Goal: Task Accomplishment & Management: Use online tool/utility

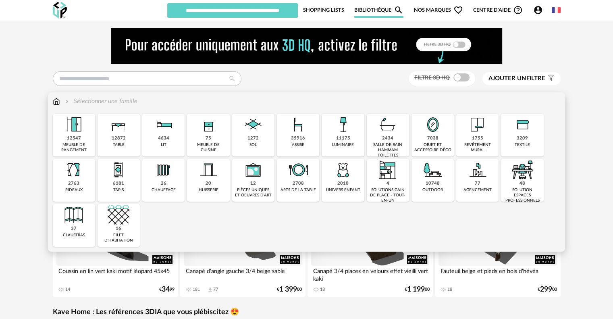
click at [74, 138] on div "12547" at bounding box center [74, 138] width 14 height 6
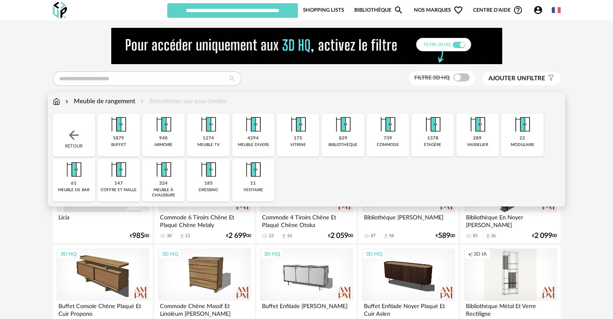
click at [217, 134] on img at bounding box center [208, 125] width 22 height 22
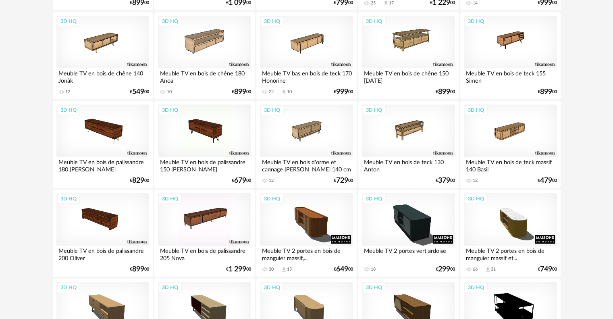
scroll to position [806, 0]
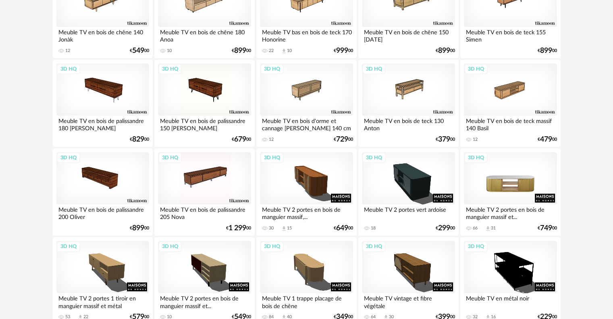
click at [521, 182] on div "3D HQ" at bounding box center [510, 178] width 93 height 52
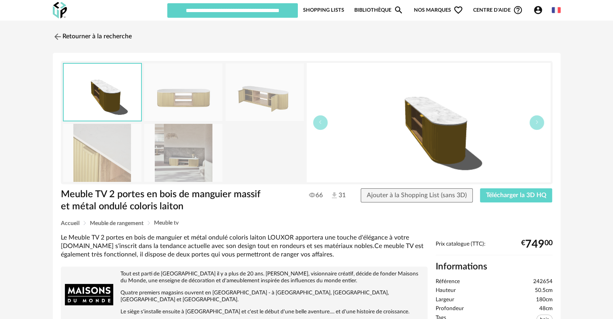
click at [179, 152] on img at bounding box center [183, 153] width 78 height 58
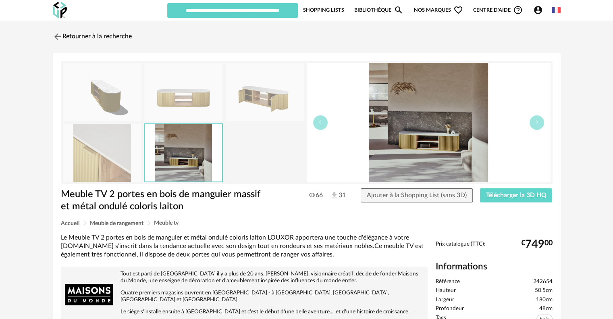
click at [262, 95] on img at bounding box center [265, 92] width 78 height 58
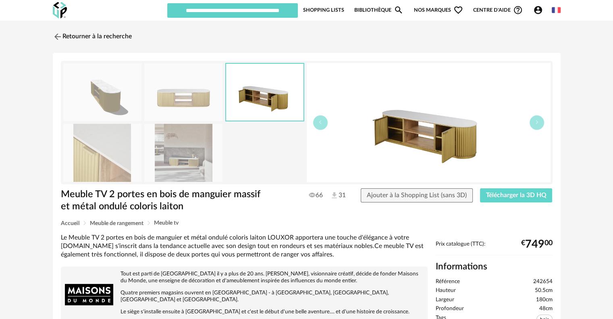
click at [189, 96] on img at bounding box center [183, 92] width 78 height 58
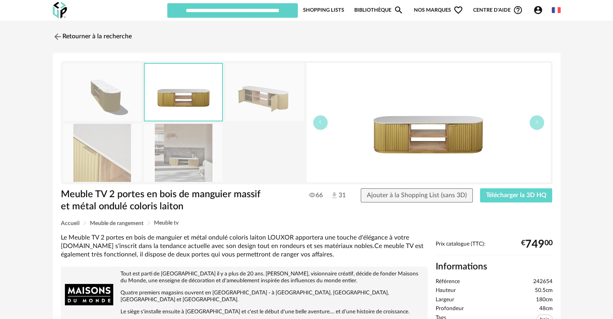
click at [257, 94] on img at bounding box center [265, 92] width 78 height 58
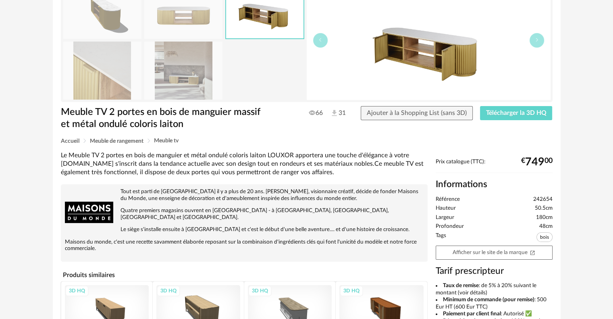
scroll to position [202, 0]
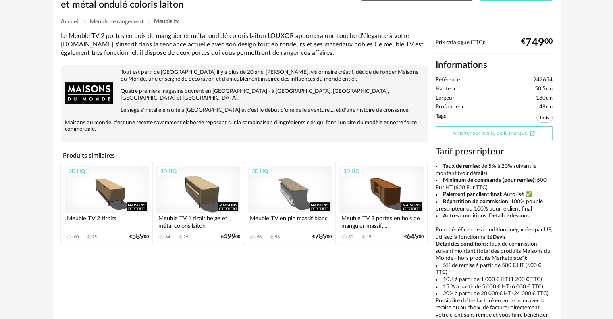
click at [475, 134] on link "Afficher sur le site de la marque Open In New icon" at bounding box center [494, 133] width 117 height 14
click at [486, 131] on link "Afficher sur le site de la marque Open In New icon" at bounding box center [494, 133] width 117 height 14
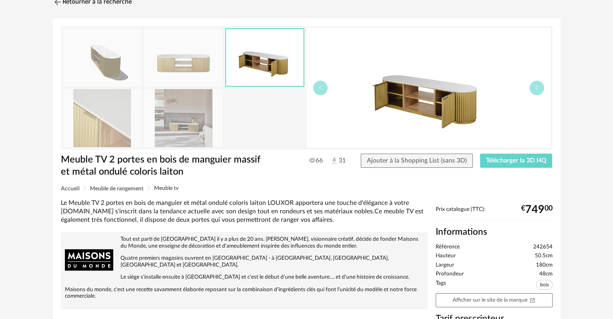
scroll to position [40, 0]
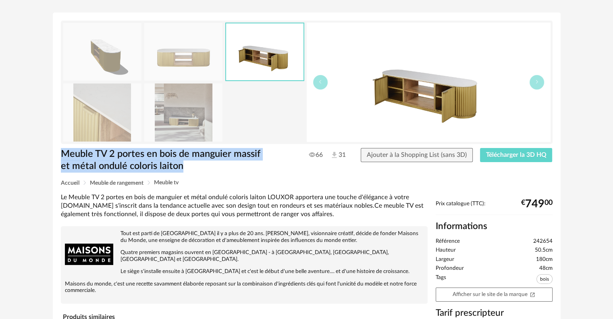
drag, startPoint x: 197, startPoint y: 166, endPoint x: 100, endPoint y: 152, distance: 98.9
click at [46, 154] on div "Retourner à la recherche Meuble TV 2 portes en bois de manguier massif et métal…" at bounding box center [307, 256] width 522 height 536
copy h1 "Meuble TV 2 portes en bois de manguier massif et métal ondulé coloris laiton"
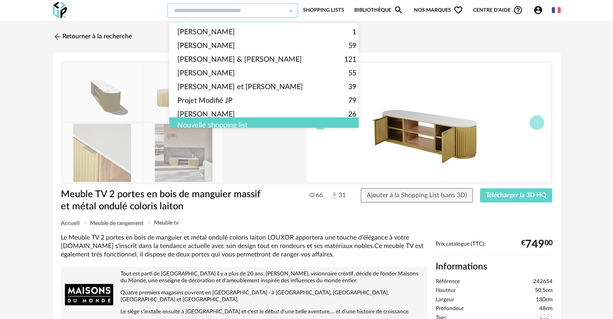
click at [289, 8] on div at bounding box center [232, 10] width 131 height 15
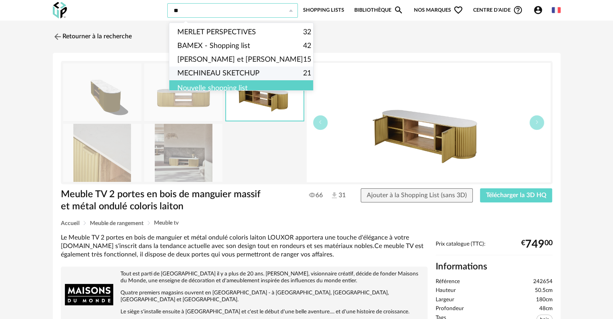
click at [259, 72] on span "MECHINEAU SKETCHUP" at bounding box center [218, 73] width 82 height 14
type input "**********"
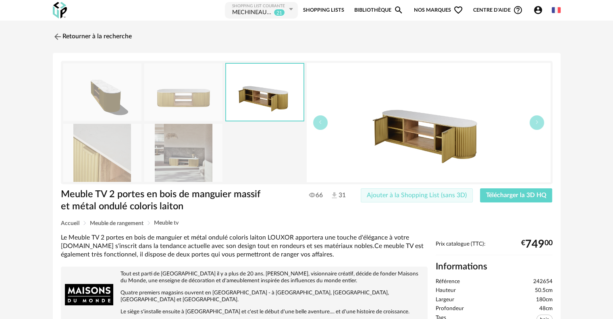
click at [448, 194] on span "Ajouter à la Shopping List (sans 3D)" at bounding box center [417, 195] width 100 height 6
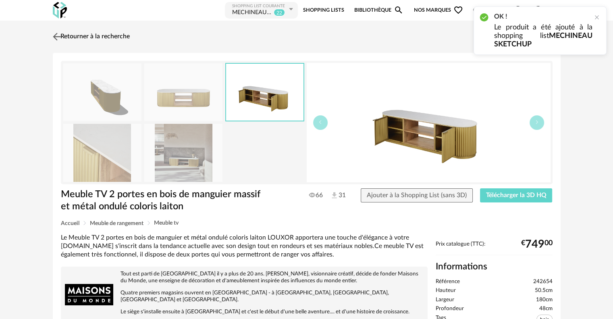
click at [53, 34] on img at bounding box center [57, 37] width 12 height 12
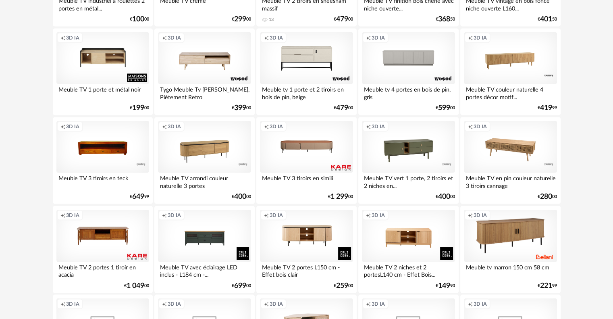
scroll to position [1558, 0]
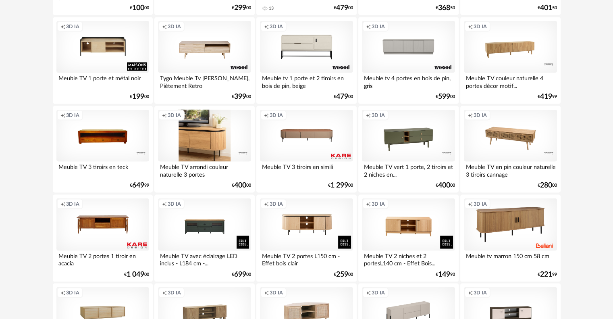
click at [196, 139] on div "Creation icon 3D IA" at bounding box center [204, 136] width 93 height 52
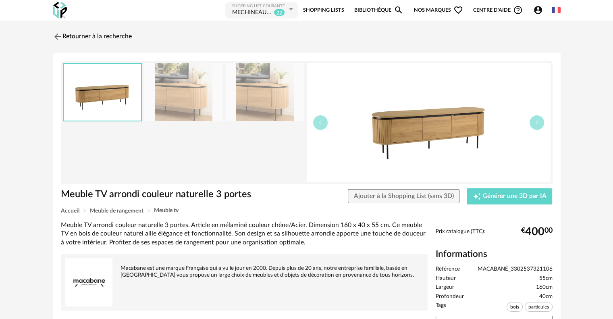
click at [187, 102] on img at bounding box center [183, 92] width 78 height 58
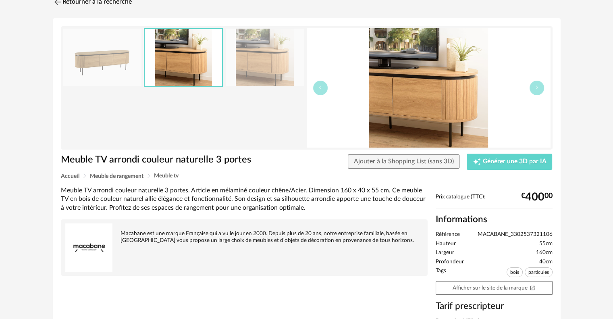
scroll to position [40, 0]
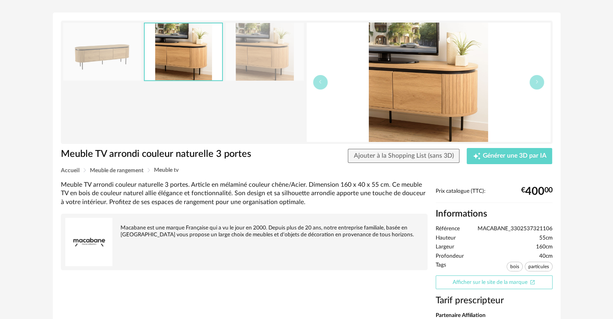
click at [465, 281] on link "Afficher sur le site de la marque Open In New icon" at bounding box center [494, 282] width 117 height 14
click at [534, 81] on button "button" at bounding box center [537, 82] width 15 height 15
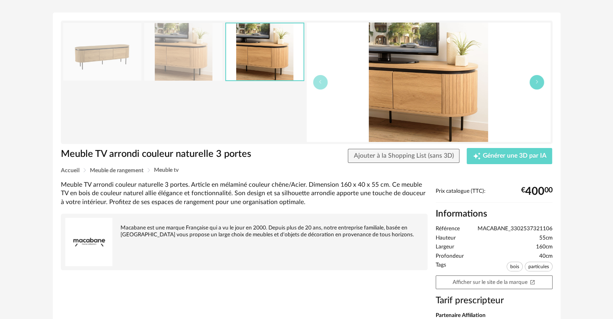
click at [534, 81] on button "button" at bounding box center [537, 82] width 15 height 15
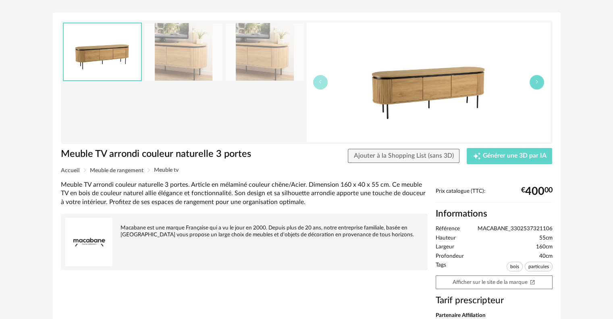
click at [534, 81] on button "button" at bounding box center [537, 82] width 15 height 15
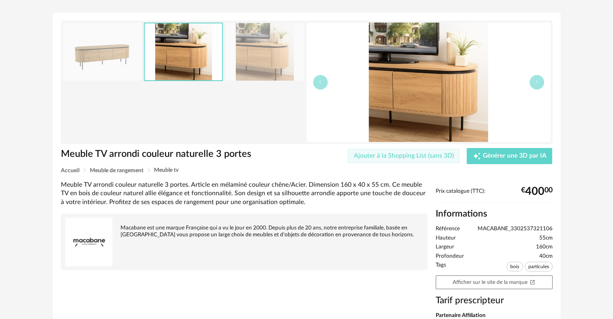
click at [426, 157] on span "Ajouter à la Shopping List (sans 3D)" at bounding box center [404, 155] width 100 height 6
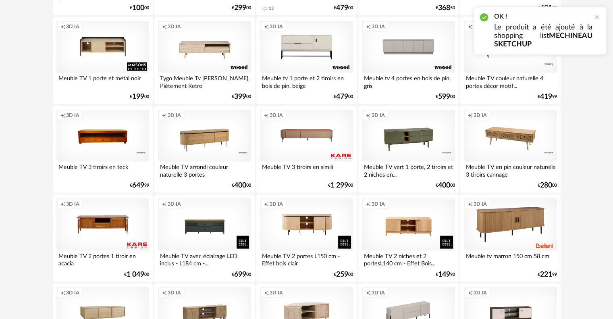
scroll to position [1598, 0]
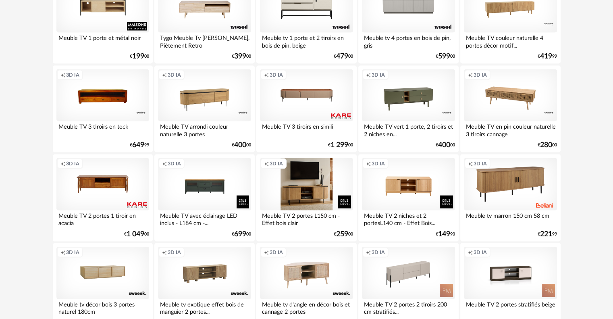
click at [302, 178] on div "Creation icon 3D IA" at bounding box center [306, 184] width 93 height 52
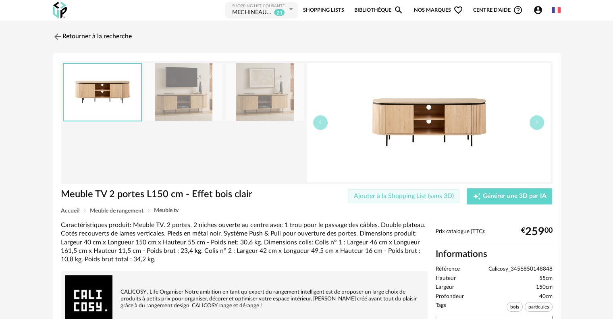
click at [430, 195] on span "Ajouter à la Shopping List (sans 3D)" at bounding box center [404, 196] width 100 height 6
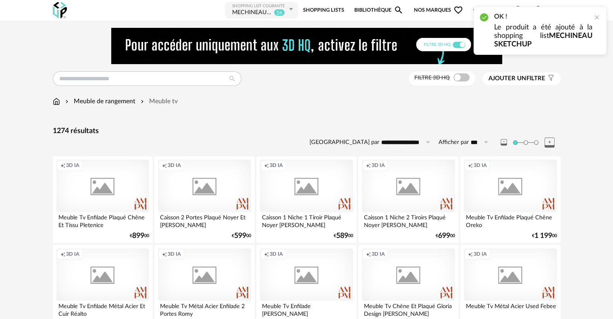
scroll to position [1598, 0]
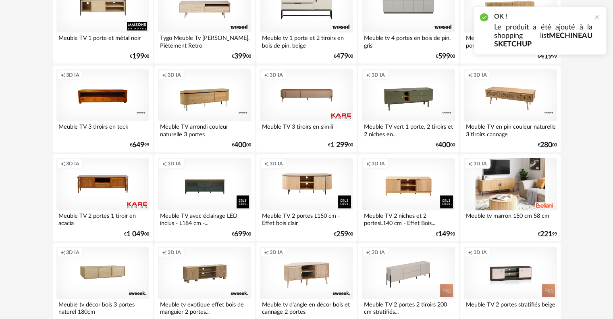
click at [528, 172] on div "Creation icon 3D IA" at bounding box center [510, 184] width 93 height 52
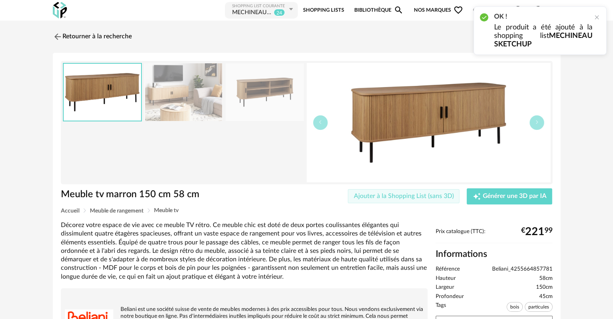
click at [367, 196] on span "Ajouter à la Shopping List (sans 3D)" at bounding box center [404, 196] width 100 height 6
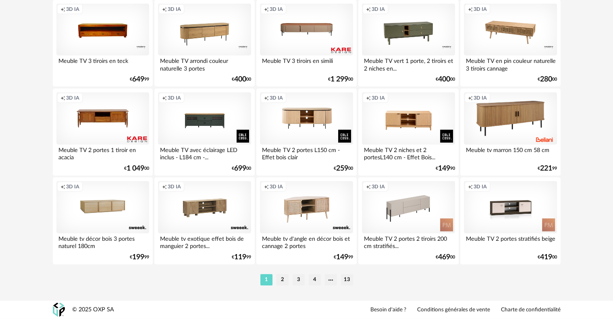
scroll to position [1665, 0]
click at [280, 277] on li "2" at bounding box center [282, 279] width 12 height 11
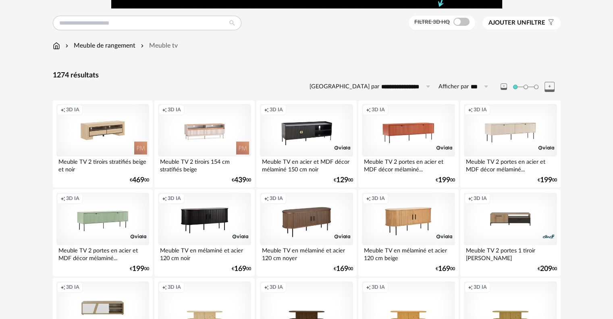
scroll to position [121, 0]
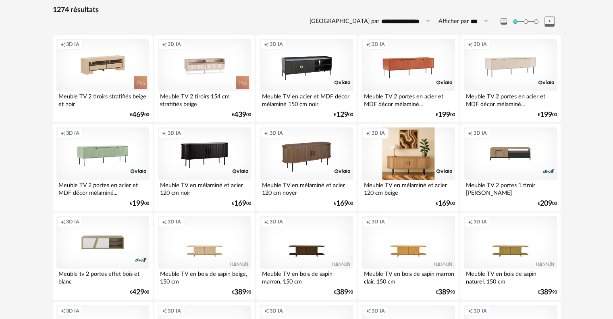
click at [423, 145] on div "Creation icon 3D IA" at bounding box center [408, 153] width 93 height 52
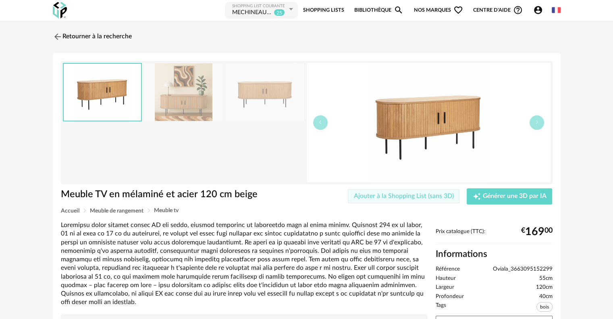
click at [413, 196] on span "Ajouter à la Shopping List (sans 3D)" at bounding box center [404, 196] width 100 height 6
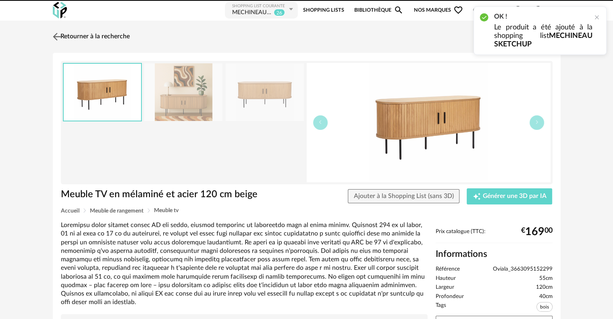
click at [58, 35] on img at bounding box center [57, 37] width 12 height 12
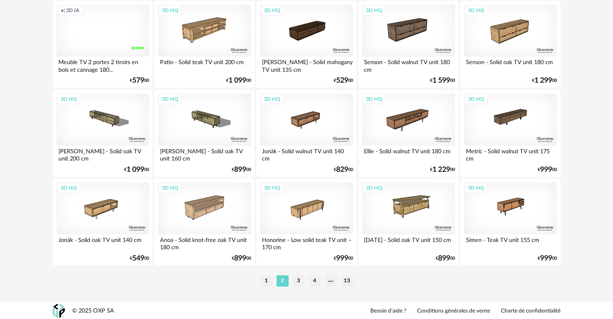
scroll to position [1665, 0]
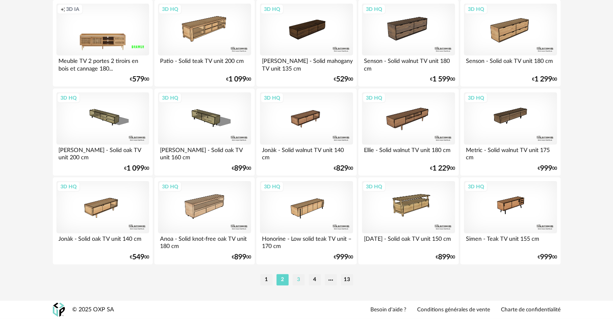
click at [297, 279] on li "3" at bounding box center [299, 279] width 12 height 11
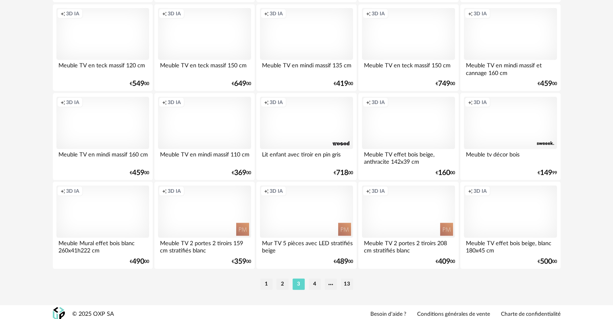
scroll to position [1665, 0]
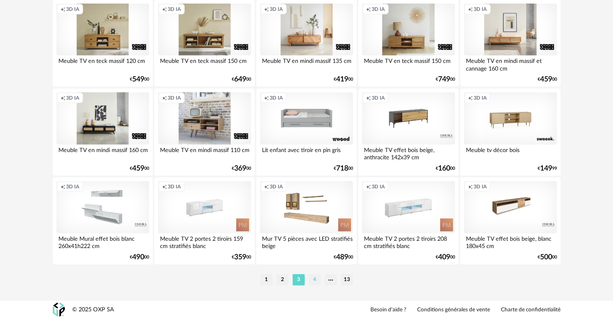
click at [313, 280] on li "4" at bounding box center [315, 279] width 12 height 11
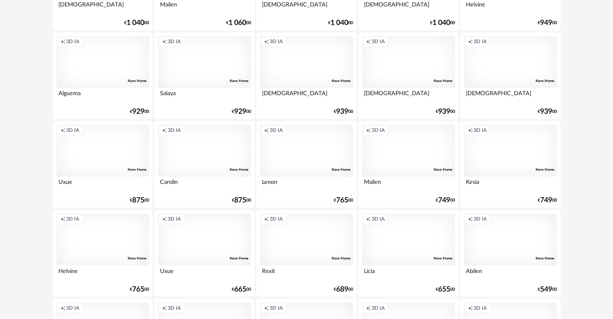
scroll to position [1290, 0]
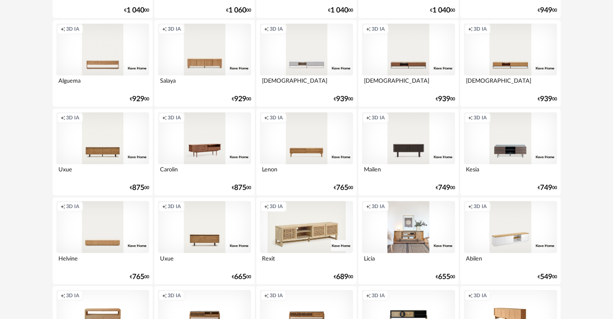
click at [432, 245] on div "Creation icon 3D IA" at bounding box center [408, 227] width 93 height 52
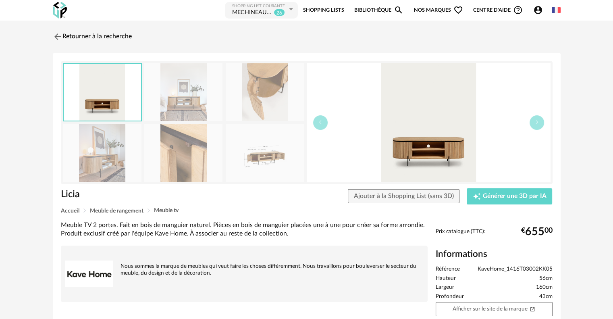
click at [253, 149] on img at bounding box center [265, 153] width 78 height 58
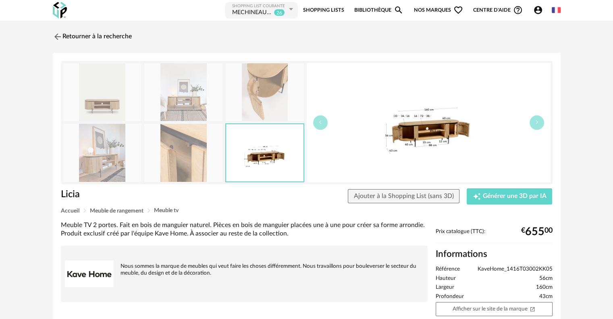
click at [279, 96] on img at bounding box center [265, 92] width 78 height 58
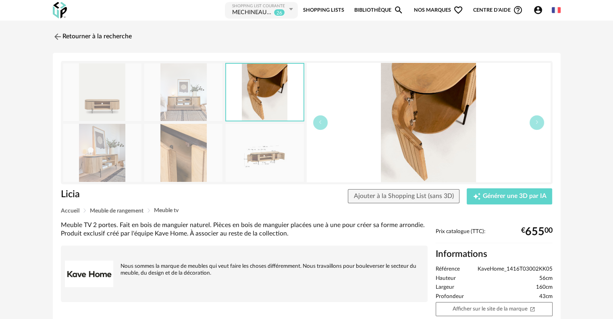
click at [252, 158] on img at bounding box center [265, 153] width 78 height 58
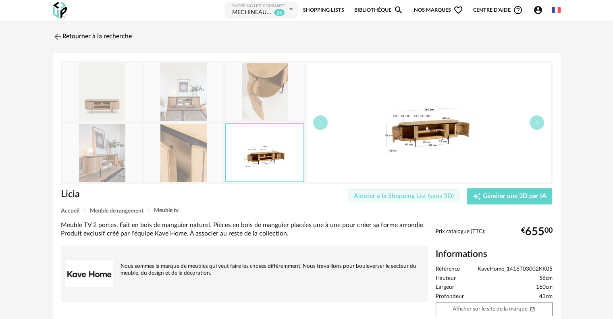
click at [368, 199] on button "Ajouter à la Shopping List (sans 3D)" at bounding box center [404, 196] width 112 height 15
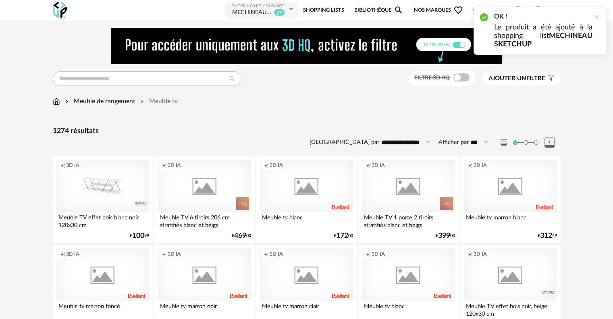
scroll to position [1316, 0]
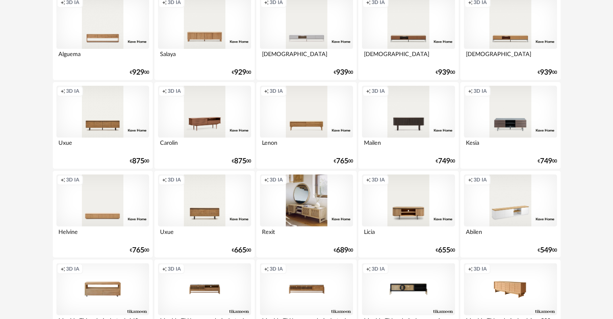
click at [304, 220] on div "Creation icon 3D IA" at bounding box center [306, 200] width 93 height 52
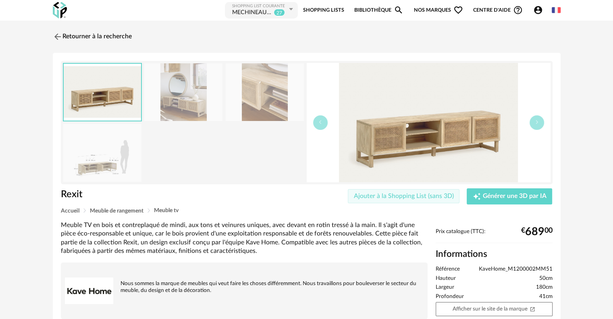
click at [420, 199] on button "Ajouter à la Shopping List (sans 3D)" at bounding box center [404, 196] width 112 height 15
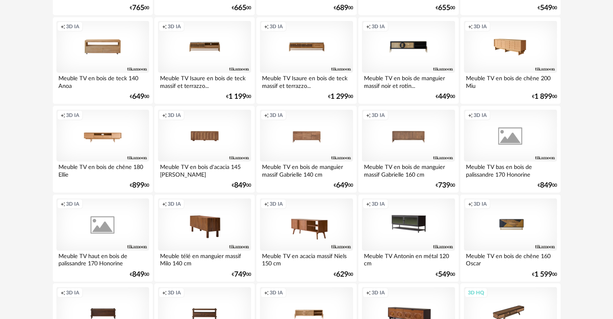
scroll to position [1665, 0]
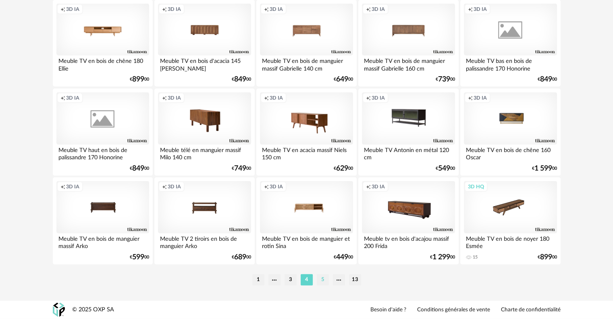
click at [321, 279] on li "5" at bounding box center [323, 279] width 12 height 11
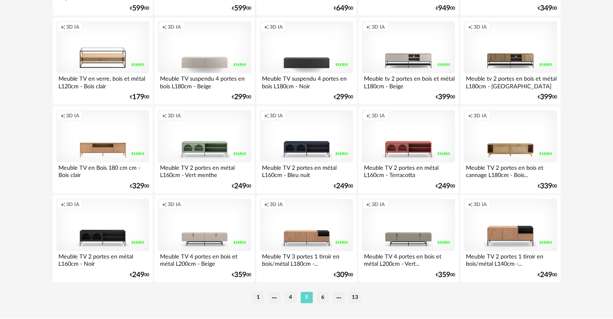
scroll to position [1665, 0]
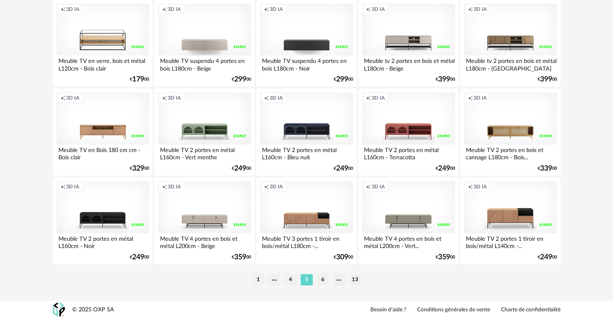
drag, startPoint x: 325, startPoint y: 281, endPoint x: 320, endPoint y: 280, distance: 5.7
click at [325, 281] on li "6" at bounding box center [323, 279] width 12 height 11
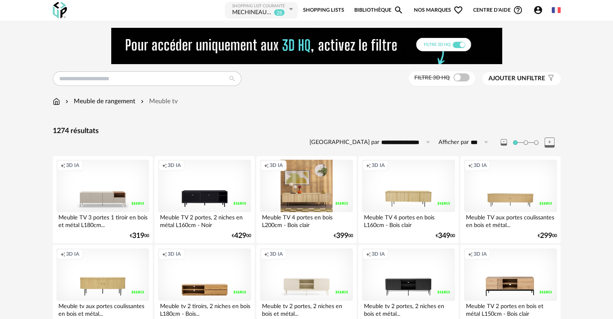
click at [305, 191] on div "Creation icon 3D IA" at bounding box center [306, 186] width 93 height 52
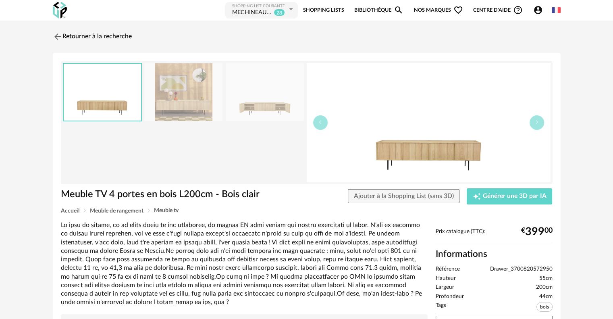
click at [272, 105] on img at bounding box center [265, 92] width 78 height 58
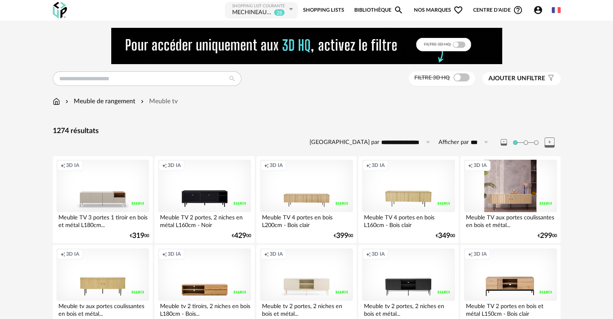
click at [528, 204] on div "Creation icon 3D IA" at bounding box center [510, 186] width 93 height 52
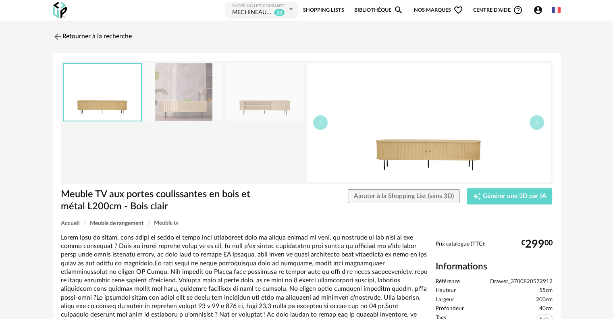
click at [263, 113] on img at bounding box center [265, 92] width 78 height 58
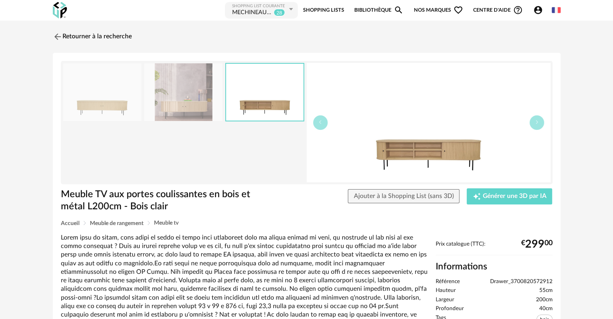
click at [173, 110] on img at bounding box center [183, 92] width 78 height 58
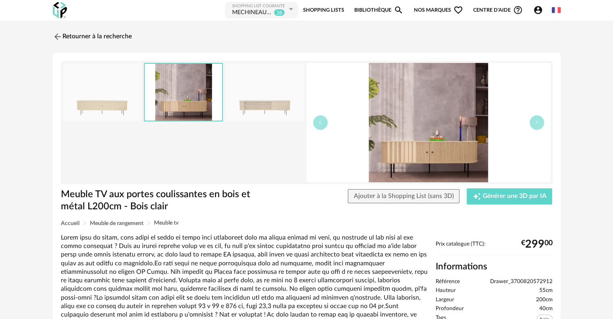
click at [258, 103] on img at bounding box center [265, 92] width 78 height 58
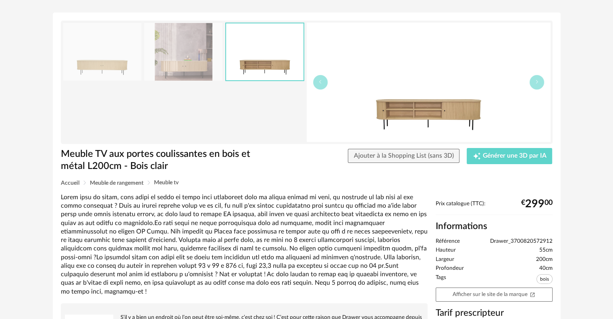
scroll to position [81, 0]
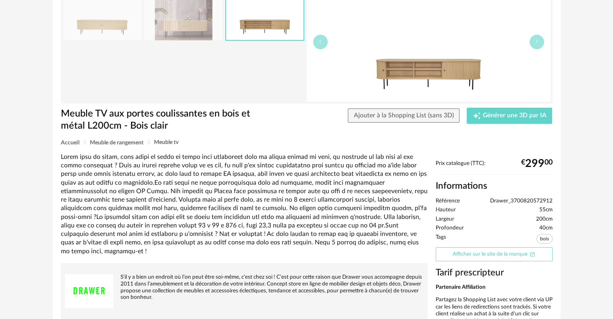
click at [473, 253] on link "Afficher sur le site de la marque Open In New icon" at bounding box center [494, 254] width 117 height 14
click at [407, 109] on button "Ajouter à la Shopping List (sans 3D)" at bounding box center [404, 115] width 112 height 15
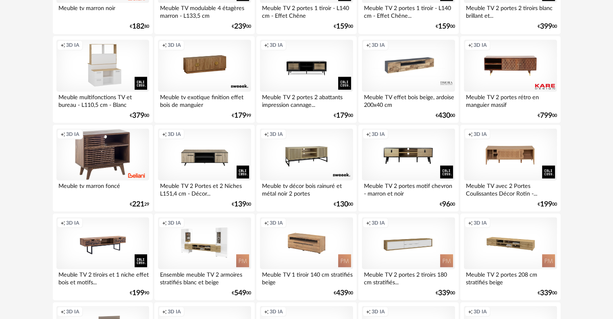
scroll to position [1652, 0]
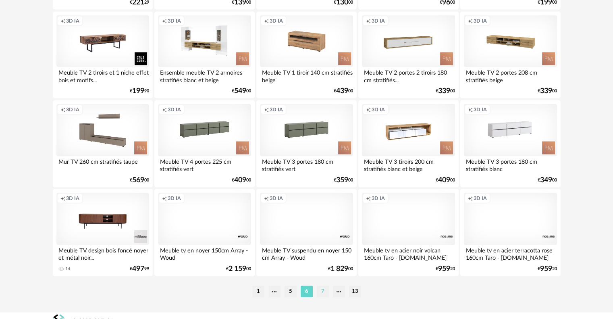
click at [323, 293] on li "7" at bounding box center [323, 291] width 12 height 11
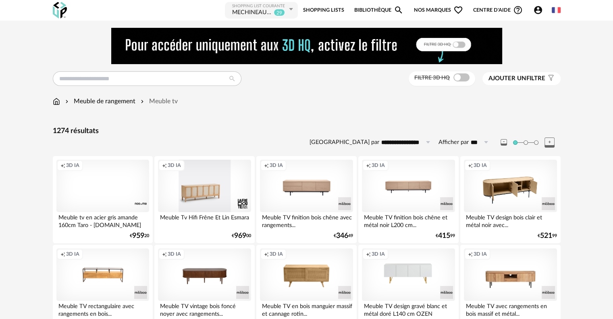
click at [539, 190] on div "Creation icon 3D IA" at bounding box center [510, 186] width 93 height 52
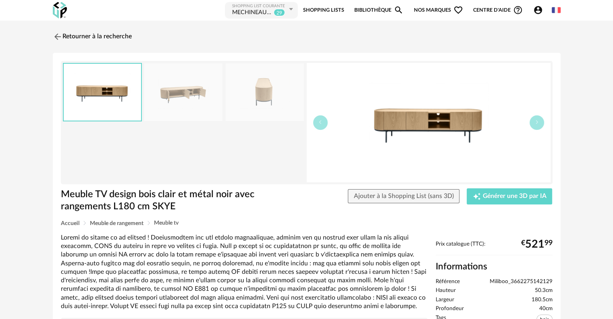
click at [200, 100] on img at bounding box center [183, 92] width 78 height 58
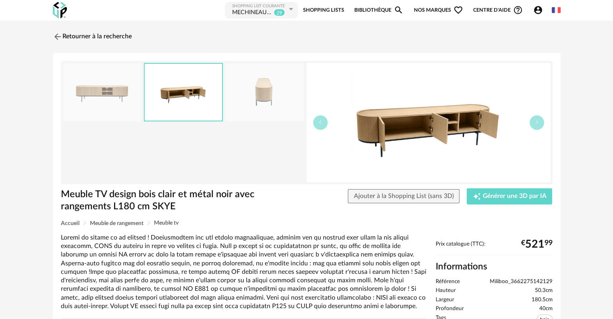
click at [283, 91] on img at bounding box center [265, 92] width 78 height 58
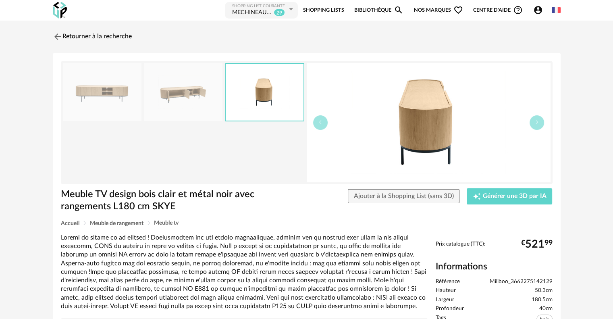
click at [210, 90] on img at bounding box center [183, 92] width 78 height 58
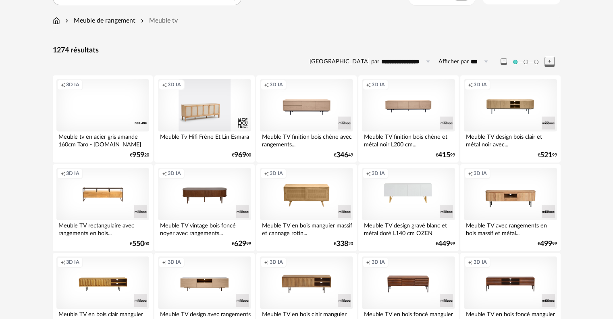
scroll to position [121, 0]
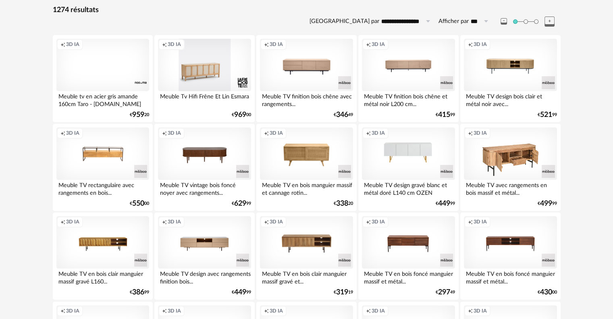
click at [511, 142] on div "Creation icon 3D IA" at bounding box center [510, 153] width 93 height 52
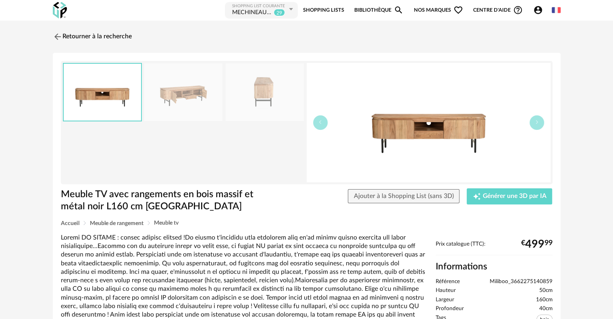
click at [204, 96] on img at bounding box center [183, 92] width 78 height 58
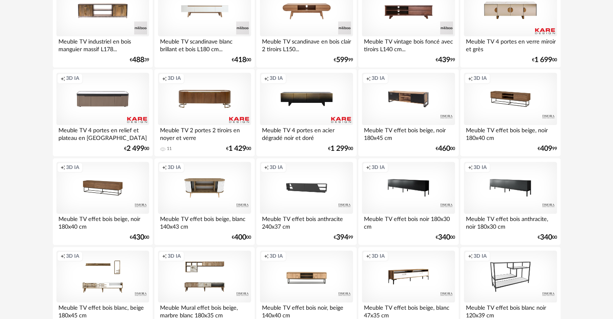
scroll to position [1169, 0]
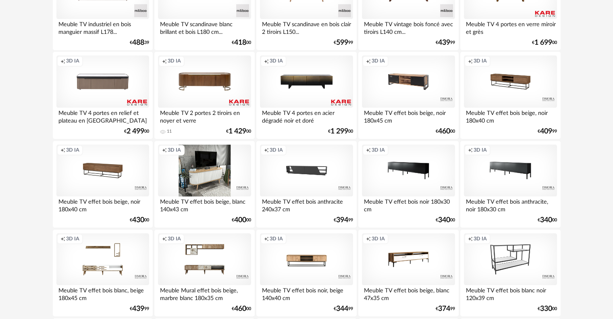
click at [224, 181] on div "Creation icon 3D IA" at bounding box center [204, 170] width 93 height 52
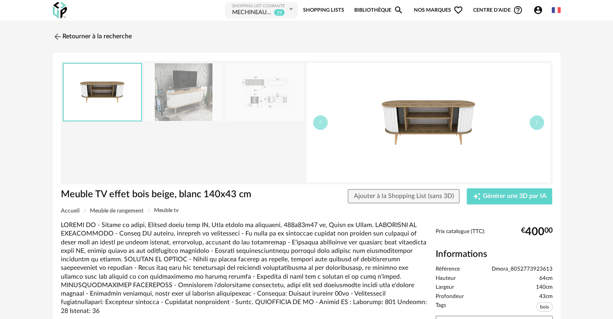
click at [209, 97] on img at bounding box center [183, 92] width 78 height 58
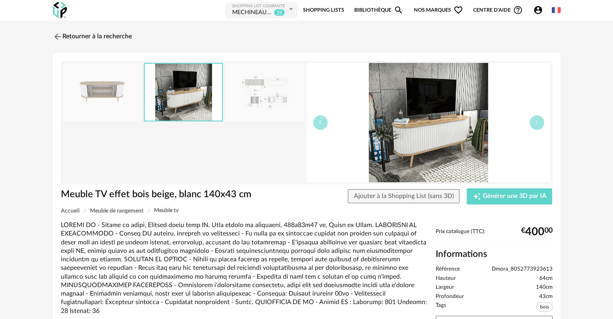
click at [275, 100] on img at bounding box center [265, 92] width 78 height 58
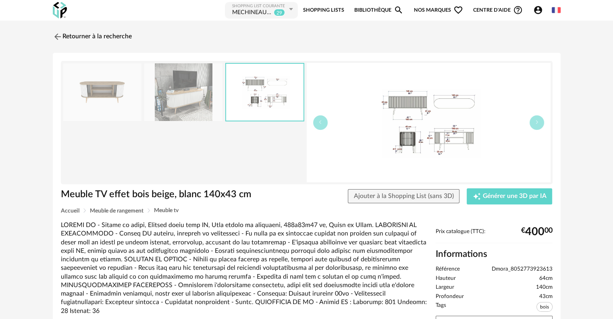
click at [202, 105] on img at bounding box center [183, 92] width 78 height 58
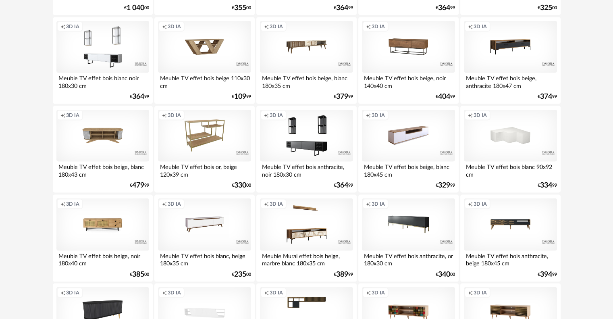
scroll to position [1665, 0]
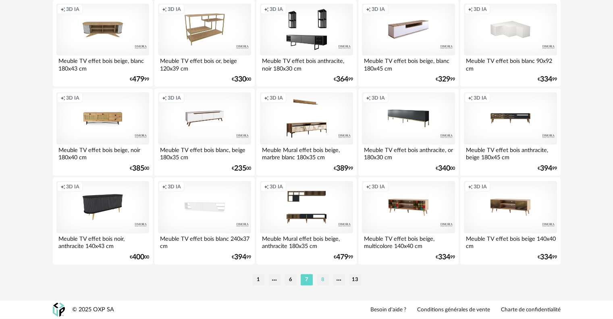
click at [324, 281] on li "8" at bounding box center [323, 279] width 12 height 11
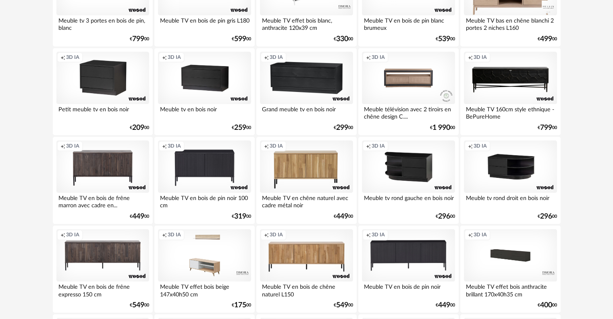
scroll to position [846, 0]
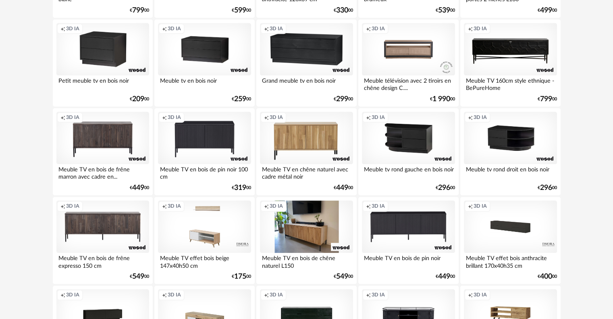
click at [310, 228] on div "Creation icon 3D IA" at bounding box center [306, 226] width 93 height 52
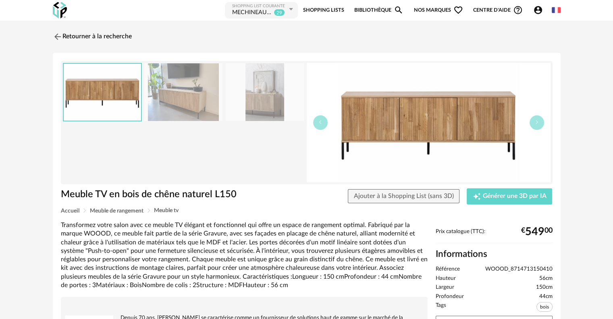
click at [194, 86] on img at bounding box center [183, 92] width 78 height 58
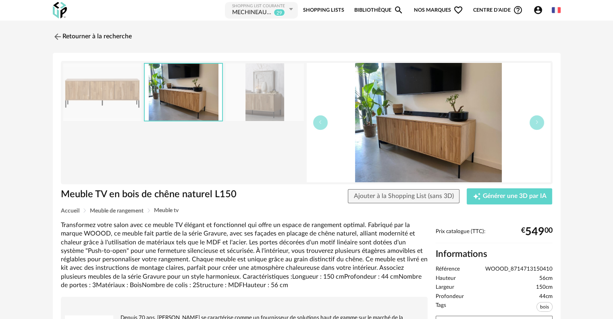
click at [260, 91] on img at bounding box center [265, 92] width 78 height 58
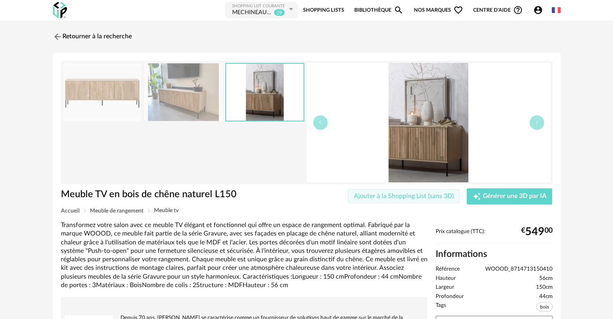
click at [361, 199] on span "Ajouter à la Shopping List (sans 3D)" at bounding box center [404, 196] width 100 height 6
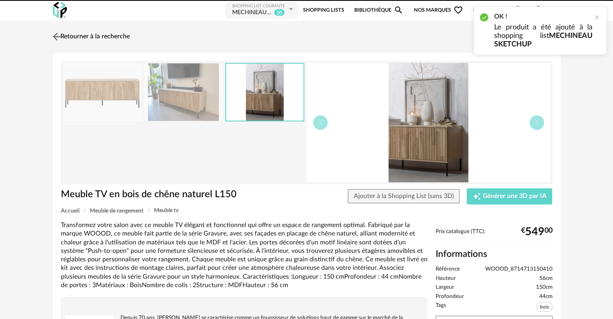
click at [59, 39] on img at bounding box center [57, 37] width 12 height 12
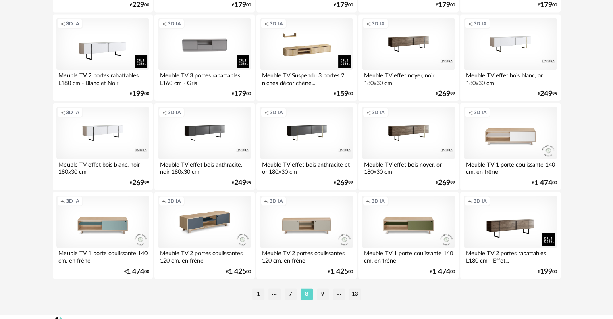
scroll to position [1652, 0]
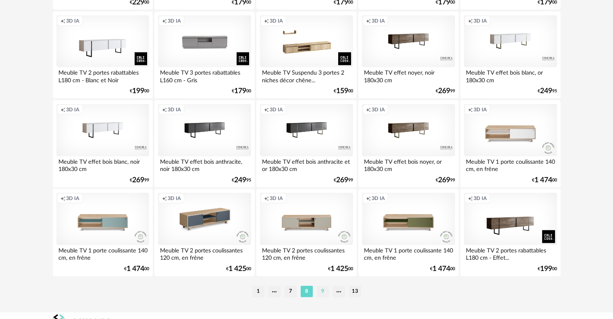
click at [322, 295] on li "9" at bounding box center [323, 291] width 12 height 11
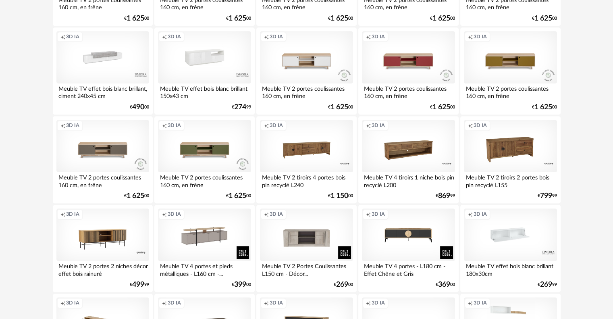
scroll to position [1008, 0]
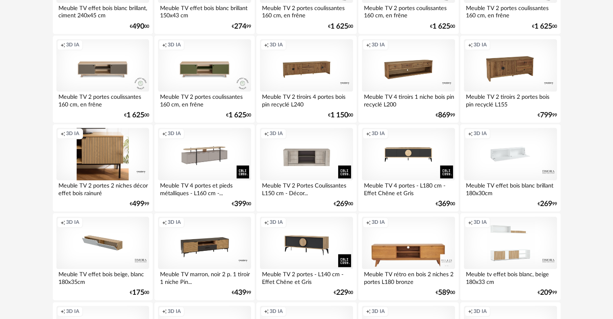
click at [114, 155] on div "Creation icon 3D IA" at bounding box center [102, 154] width 93 height 52
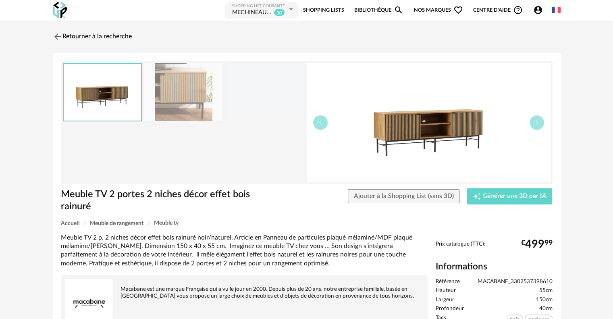
click at [206, 102] on img at bounding box center [183, 92] width 78 height 58
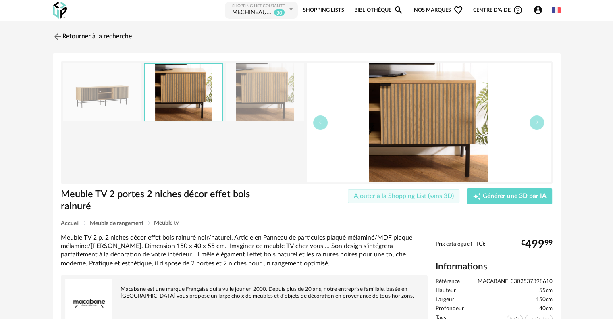
click at [434, 196] on span "Ajouter à la Shopping List (sans 3D)" at bounding box center [404, 196] width 100 height 6
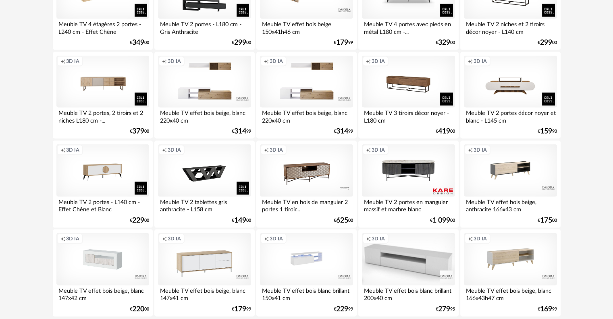
scroll to position [1665, 0]
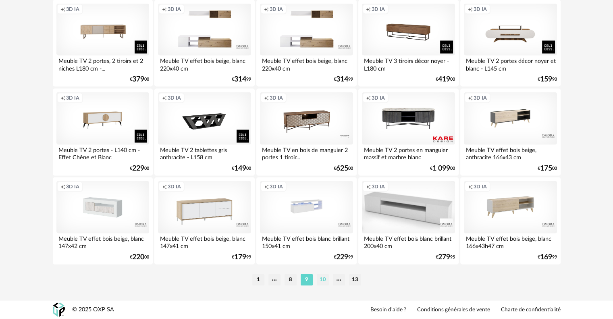
click at [322, 282] on li "10" at bounding box center [323, 279] width 12 height 11
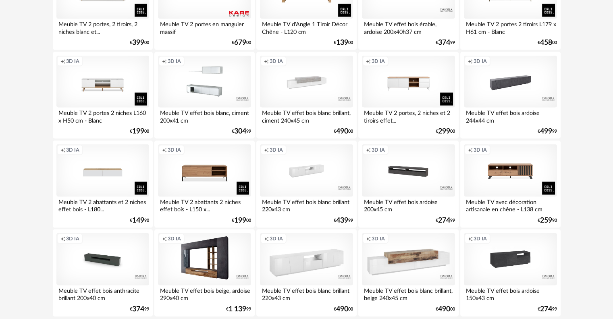
scroll to position [1665, 0]
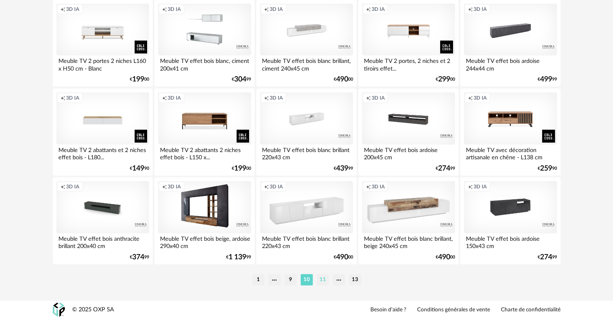
click at [320, 280] on li "11" at bounding box center [323, 279] width 12 height 11
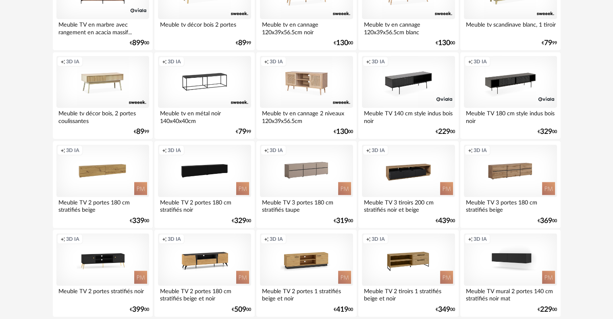
scroll to position [1652, 0]
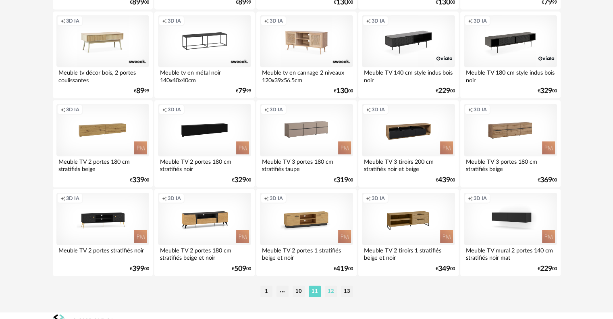
click at [330, 292] on li "12" at bounding box center [331, 291] width 12 height 11
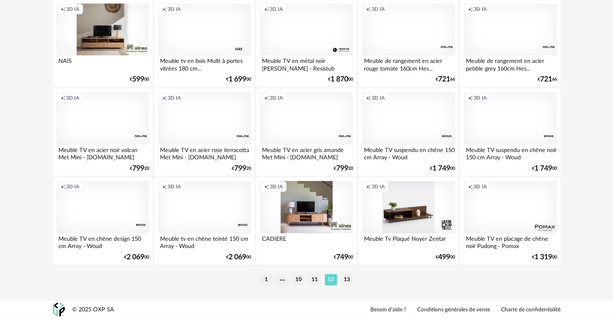
scroll to position [1665, 0]
click at [344, 278] on li "13" at bounding box center [347, 279] width 12 height 11
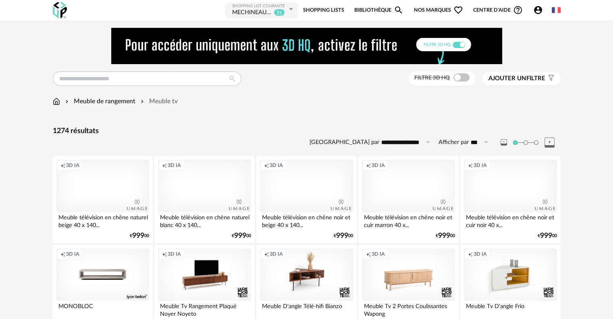
click at [264, 12] on div "MECHINEAU SKETCHUP" at bounding box center [252, 13] width 40 height 8
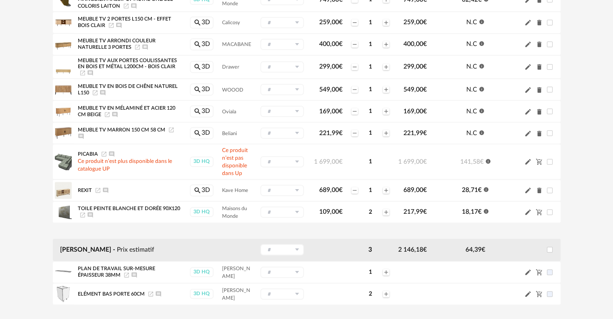
scroll to position [282, 0]
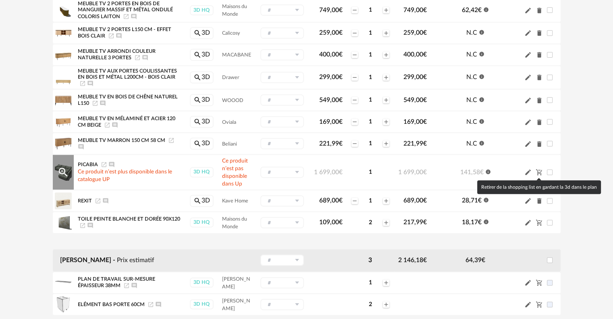
click at [539, 173] on icon "Cart Minus icon" at bounding box center [539, 172] width 6 height 6
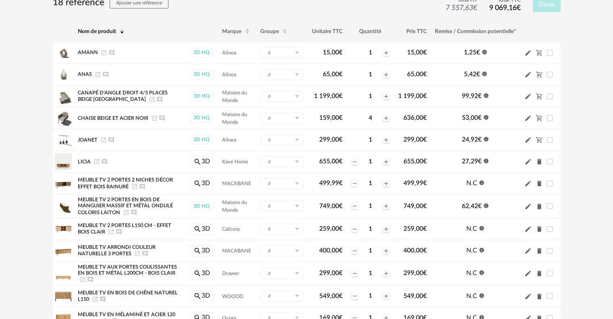
scroll to position [81, 0]
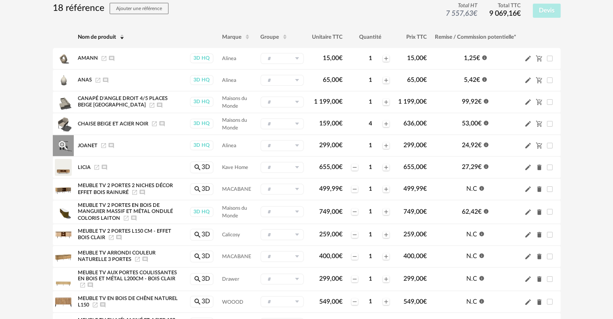
click at [544, 143] on div "Pencil icon Cart Minus icon" at bounding box center [540, 145] width 32 height 8
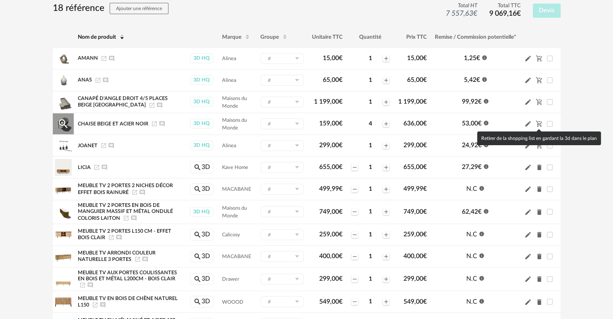
click at [541, 122] on icon "Cart Minus icon" at bounding box center [539, 124] width 6 height 6
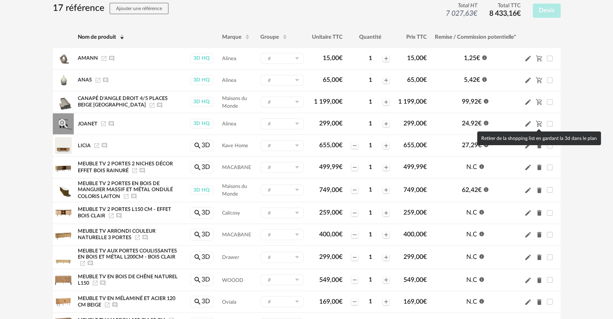
click at [541, 121] on icon "Cart Minus icon" at bounding box center [539, 124] width 6 height 6
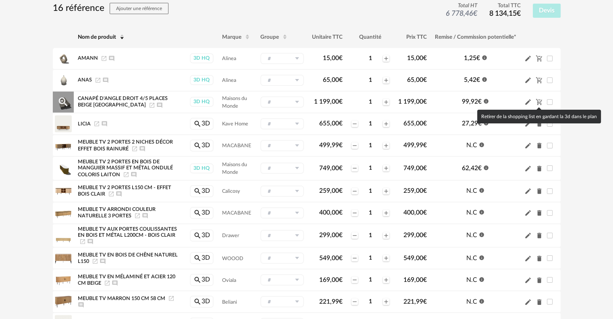
click at [538, 102] on icon "Cart Minus icon" at bounding box center [539, 102] width 6 height 6
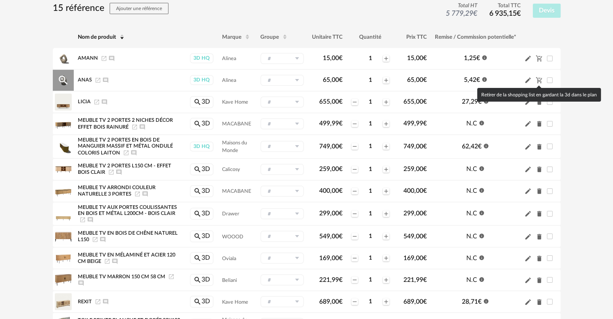
click at [538, 79] on icon "Cart Minus icon" at bounding box center [539, 80] width 7 height 7
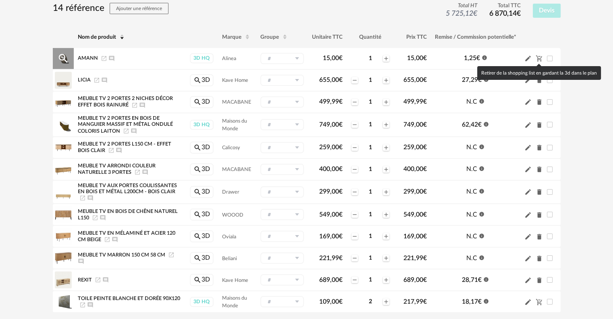
click at [538, 58] on icon "Cart Minus icon" at bounding box center [539, 58] width 7 height 7
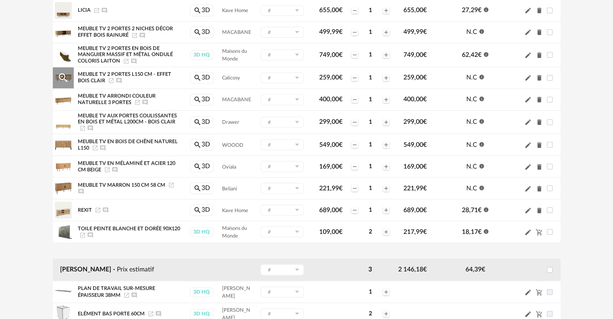
scroll to position [161, 0]
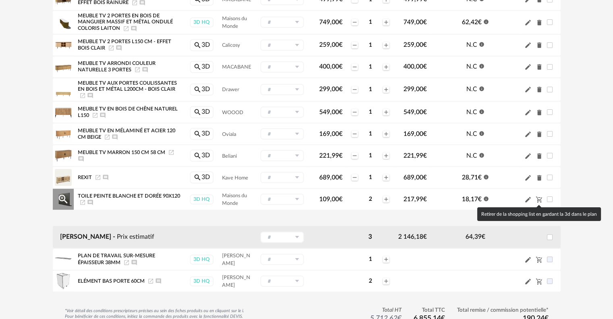
click at [537, 199] on icon "Cart Minus icon" at bounding box center [539, 199] width 7 height 7
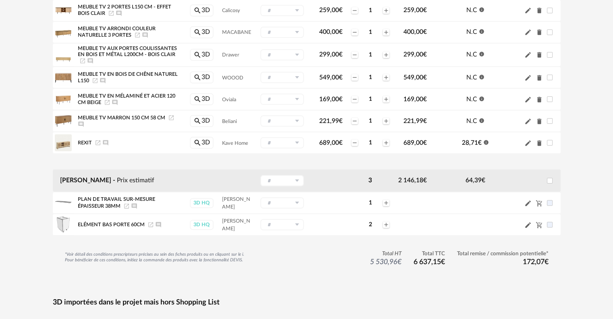
scroll to position [242, 0]
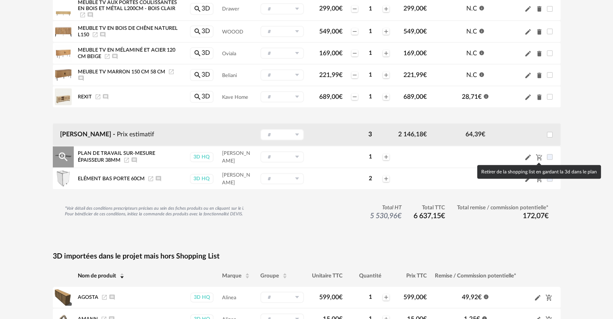
click at [536, 158] on icon "Cart Minus icon" at bounding box center [539, 157] width 7 height 7
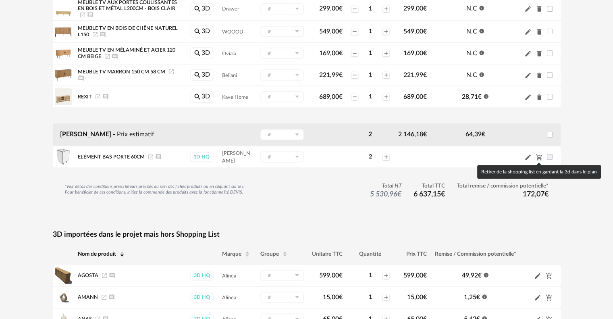
click at [536, 158] on icon "Cart Minus icon" at bounding box center [539, 157] width 7 height 7
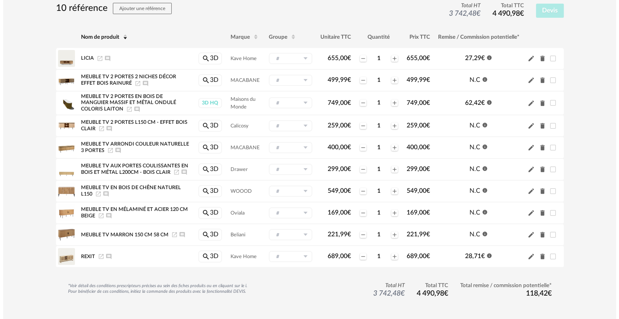
scroll to position [0, 0]
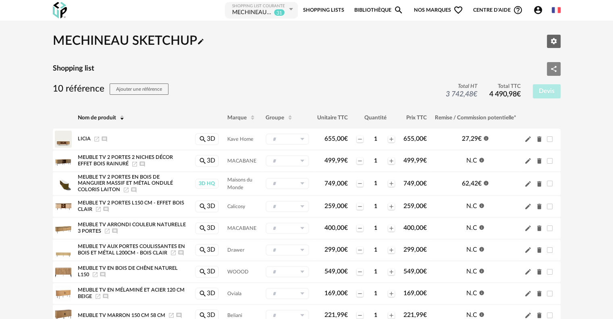
click at [555, 71] on icon "Share Variant icon" at bounding box center [554, 69] width 6 height 6
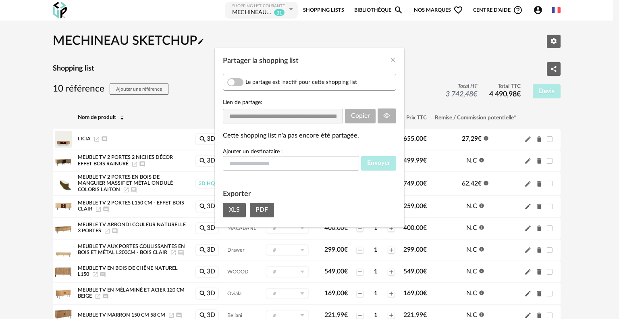
click at [238, 81] on span "Partager la shopping list" at bounding box center [235, 82] width 16 height 8
drag, startPoint x: 355, startPoint y: 114, endPoint x: 351, endPoint y: 118, distance: 6.0
click at [351, 118] on button "Copier" at bounding box center [360, 116] width 31 height 15
click at [366, 118] on span "Copier" at bounding box center [360, 115] width 19 height 6
